Goal: Information Seeking & Learning: Learn about a topic

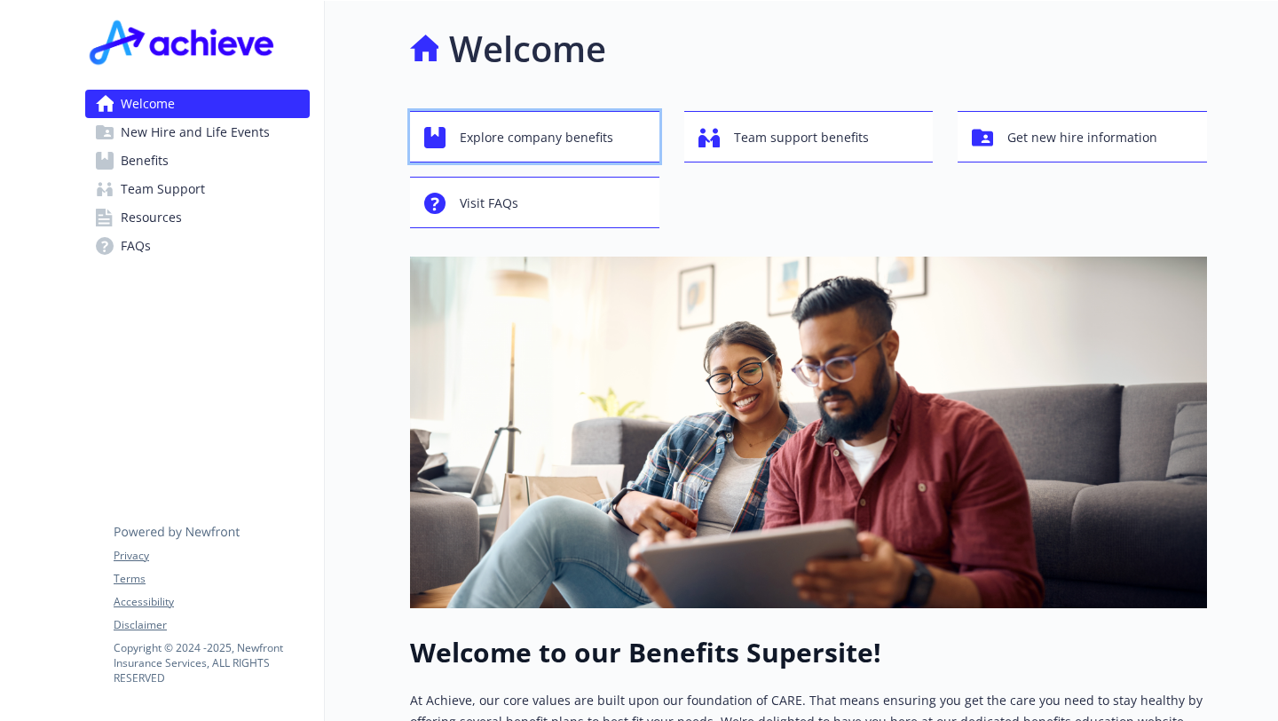
click at [505, 155] on button "Explore company benefits" at bounding box center [534, 136] width 249 height 51
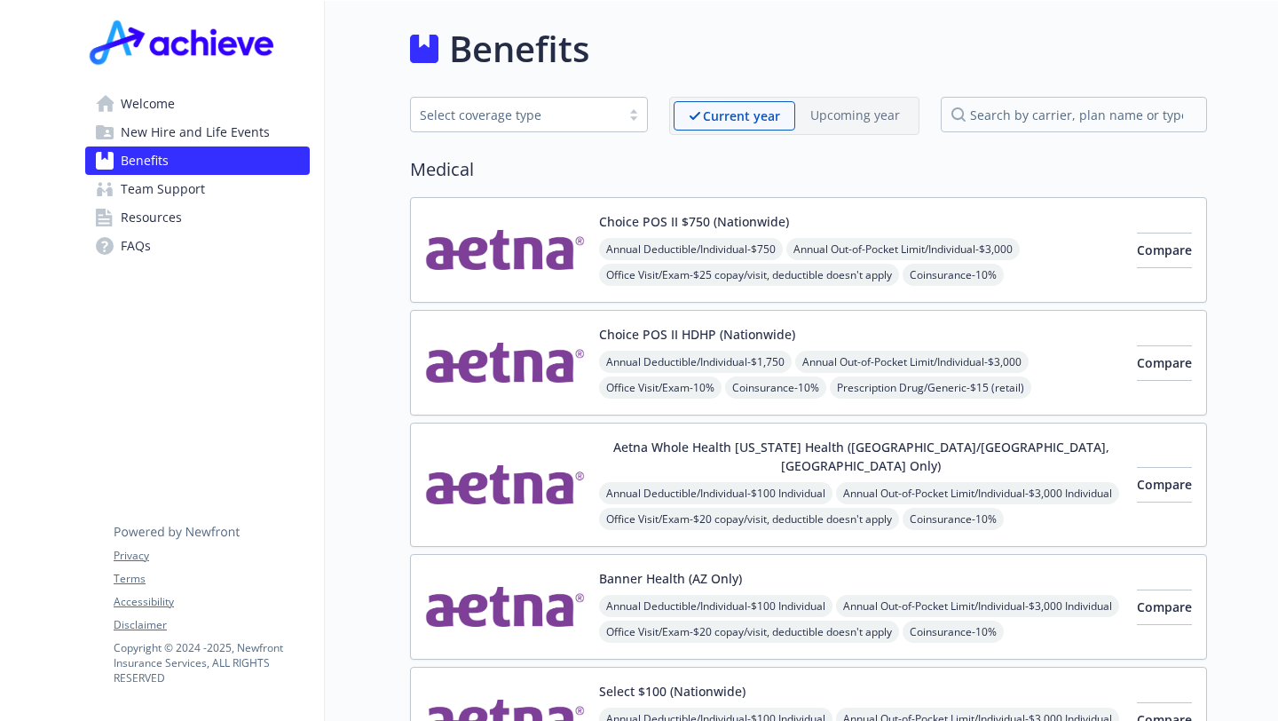
click at [525, 123] on div "Select coverage type" at bounding box center [516, 115] width 192 height 19
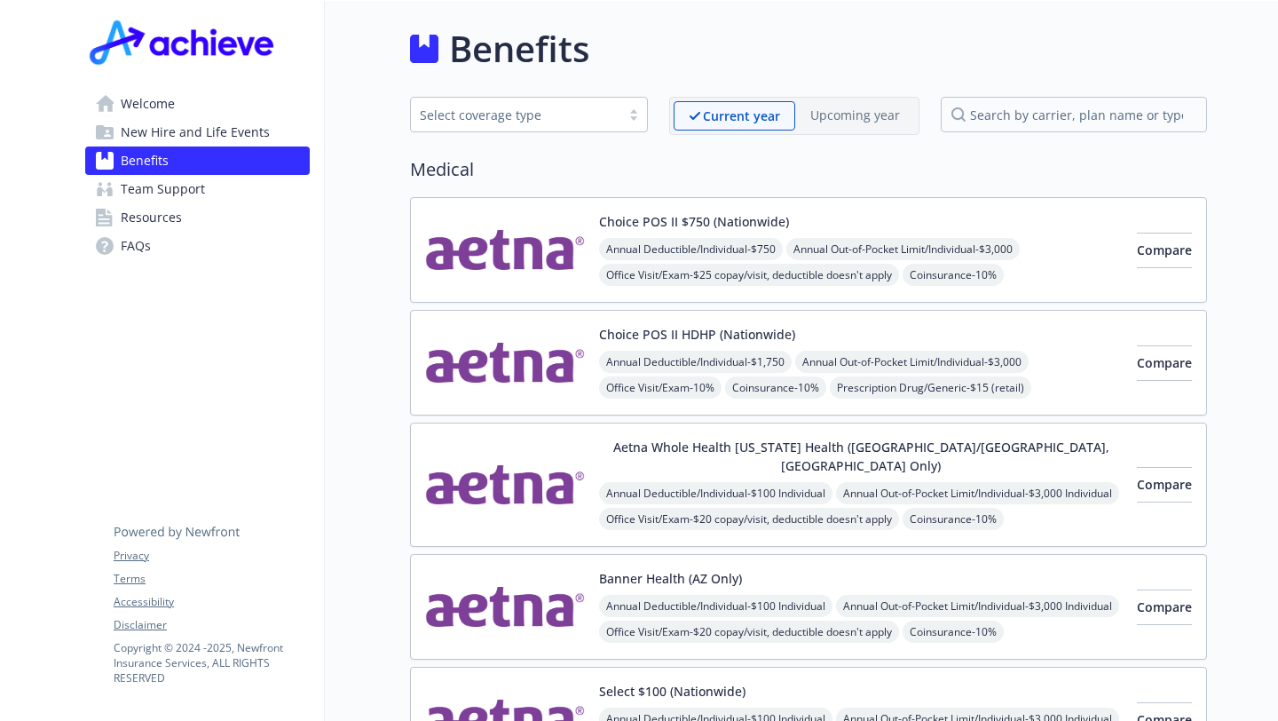
click at [220, 99] on link "Welcome" at bounding box center [197, 104] width 225 height 28
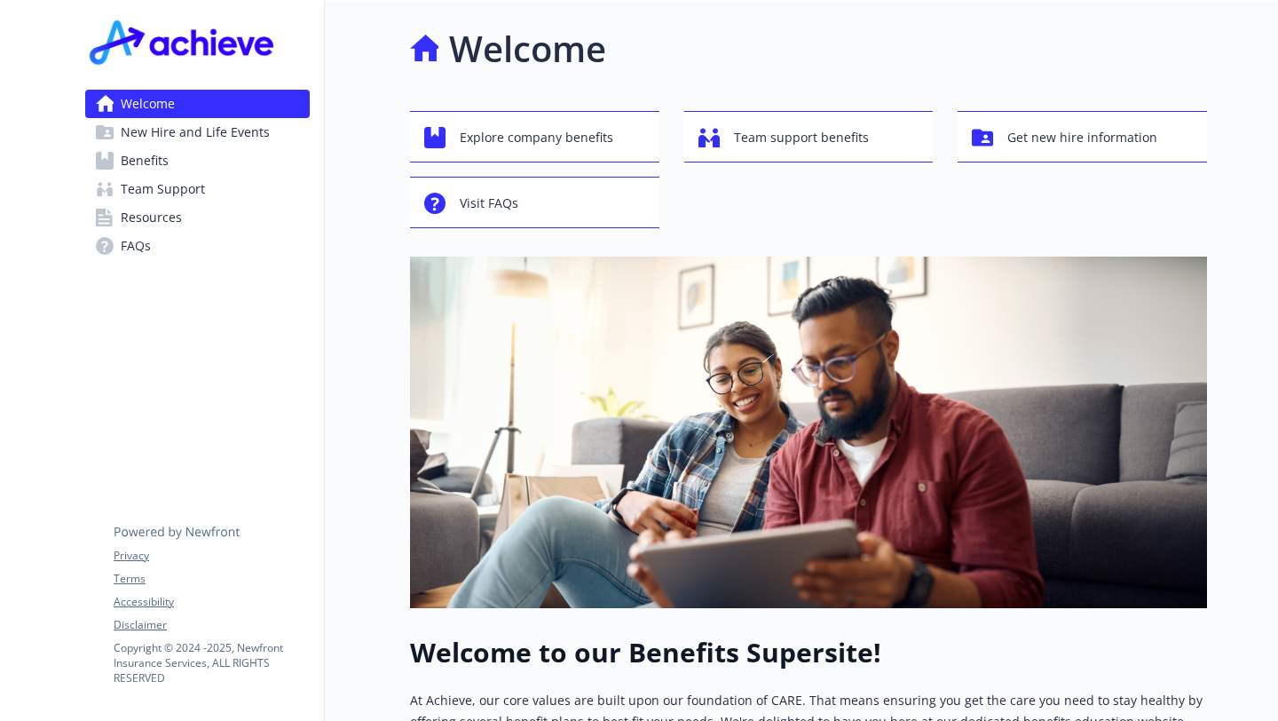
click at [186, 144] on span "New Hire and Life Events" at bounding box center [195, 132] width 149 height 28
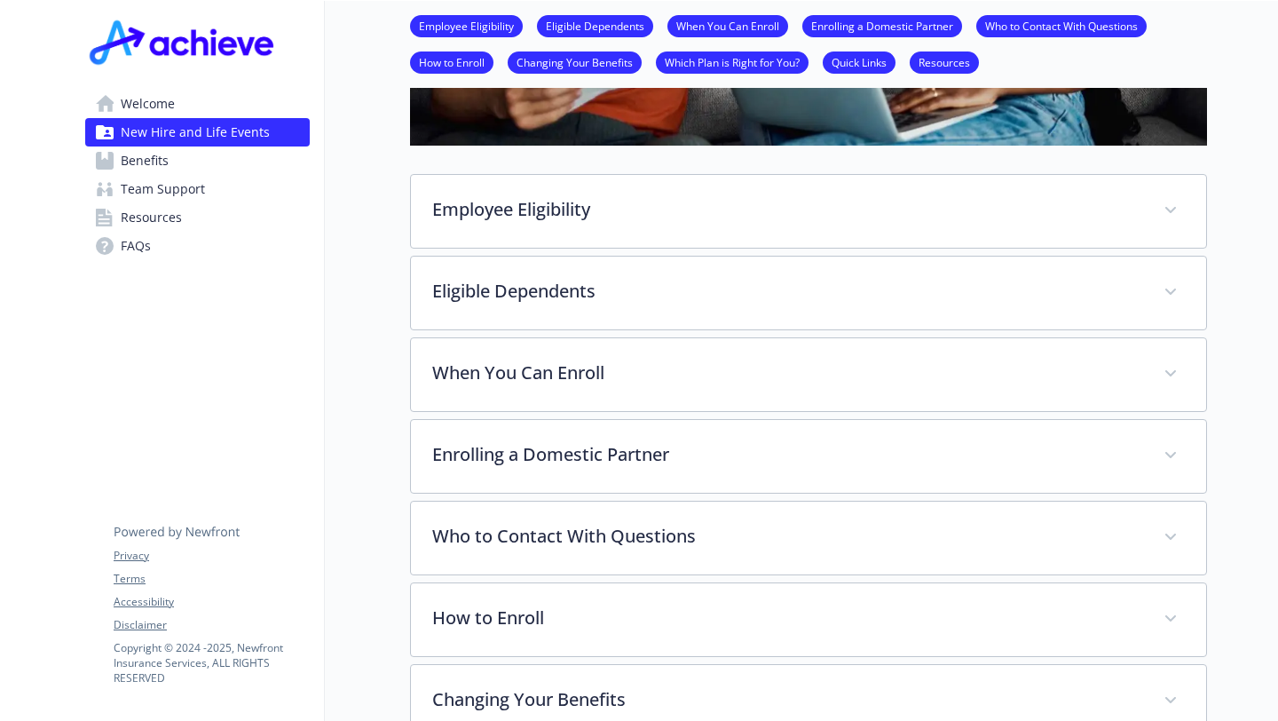
scroll to position [1015, 0]
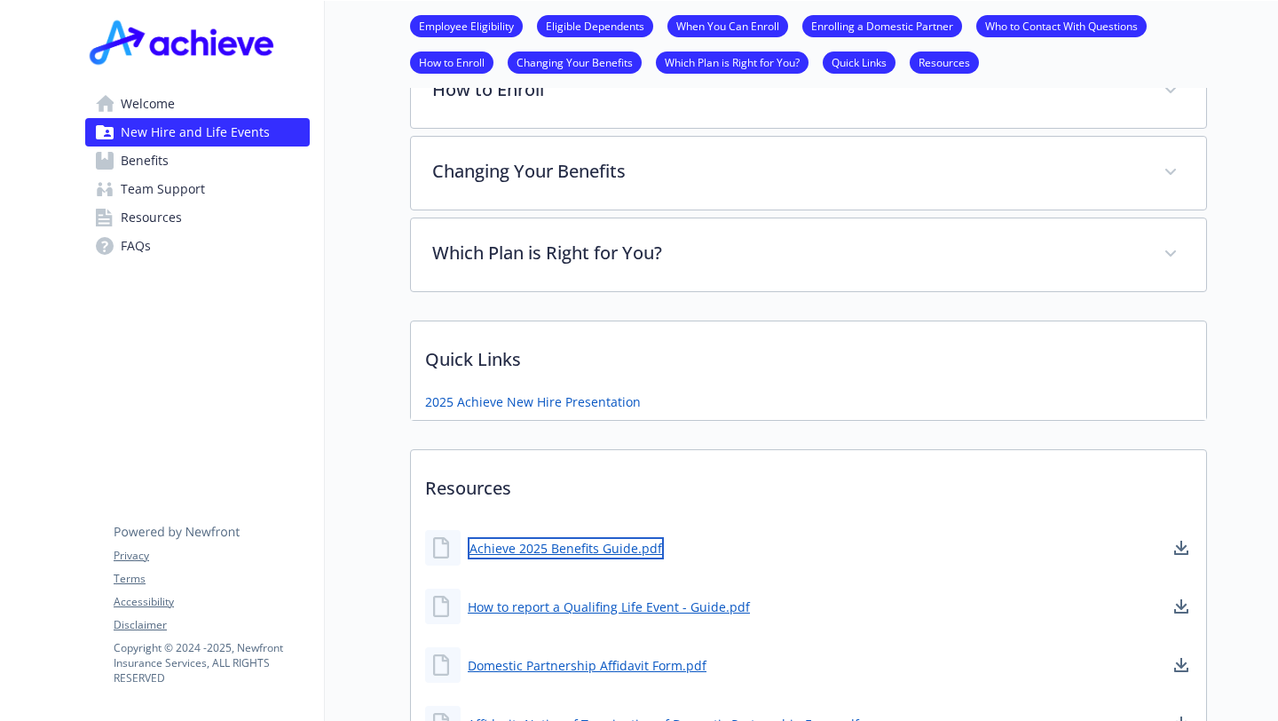
click at [577, 552] on link "Achieve 2025 Benefits Guide.pdf" at bounding box center [566, 548] width 196 height 22
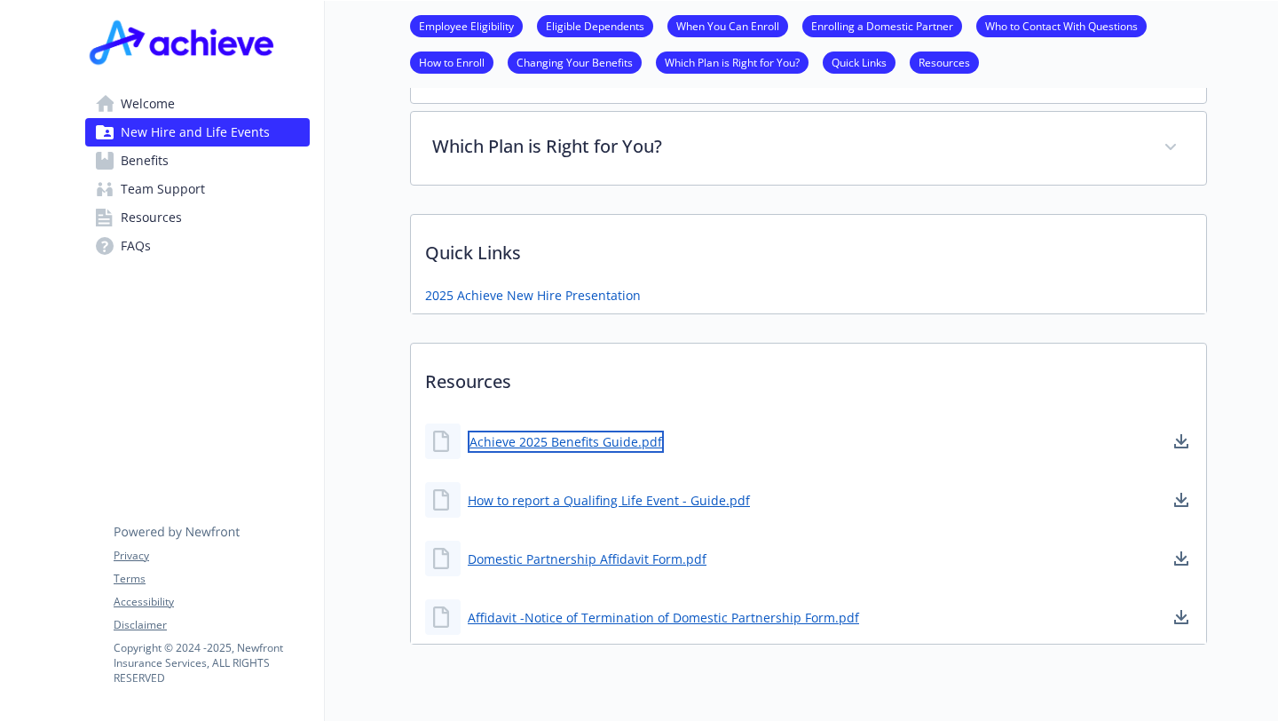
scroll to position [1126, 0]
